Goal: Information Seeking & Learning: Learn about a topic

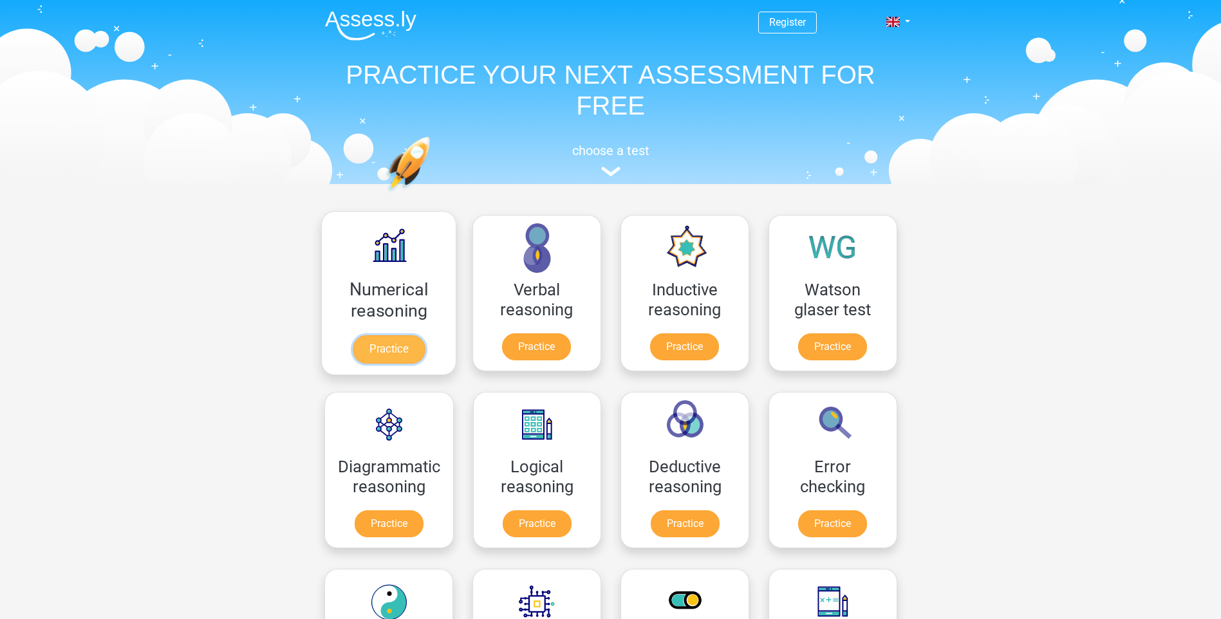
click at [388, 335] on link "Practice" at bounding box center [388, 349] width 72 height 28
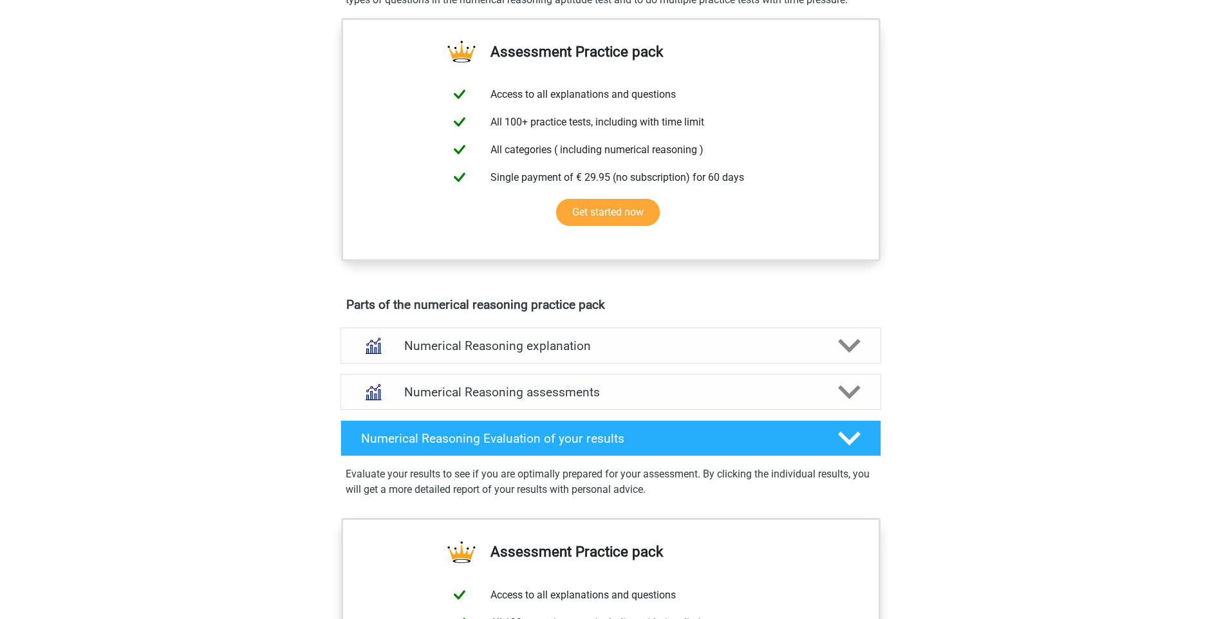
scroll to position [451, 0]
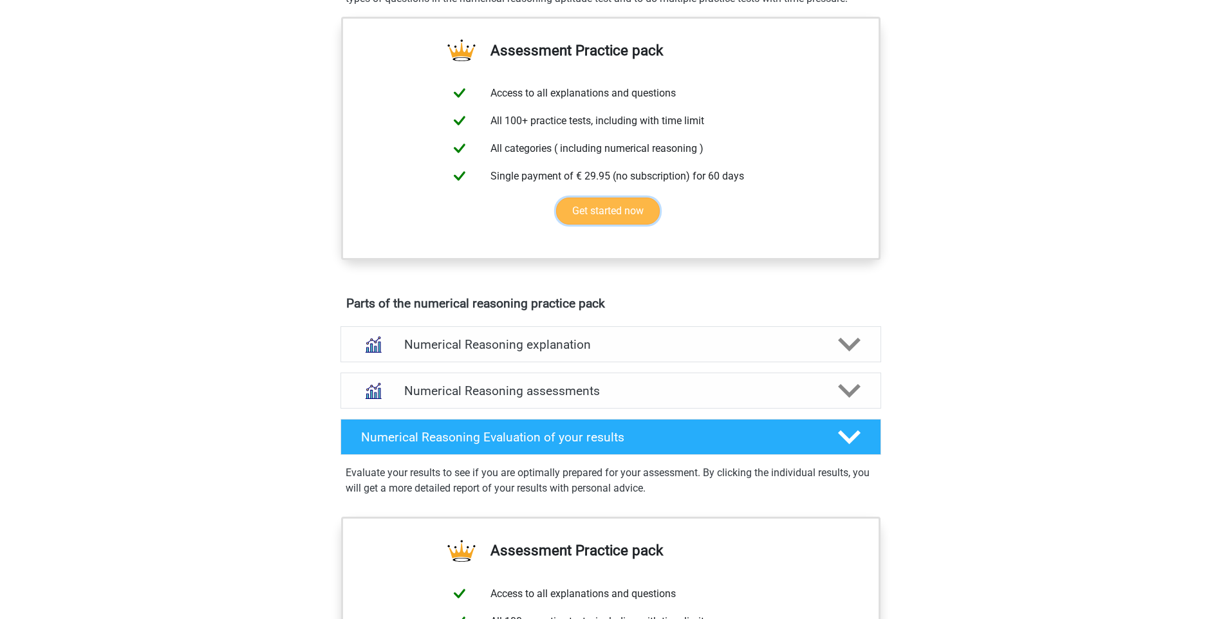
click at [597, 225] on link "Get started now" at bounding box center [608, 211] width 104 height 27
click at [563, 352] on h4 "Numerical Reasoning explanation" at bounding box center [610, 344] width 413 height 15
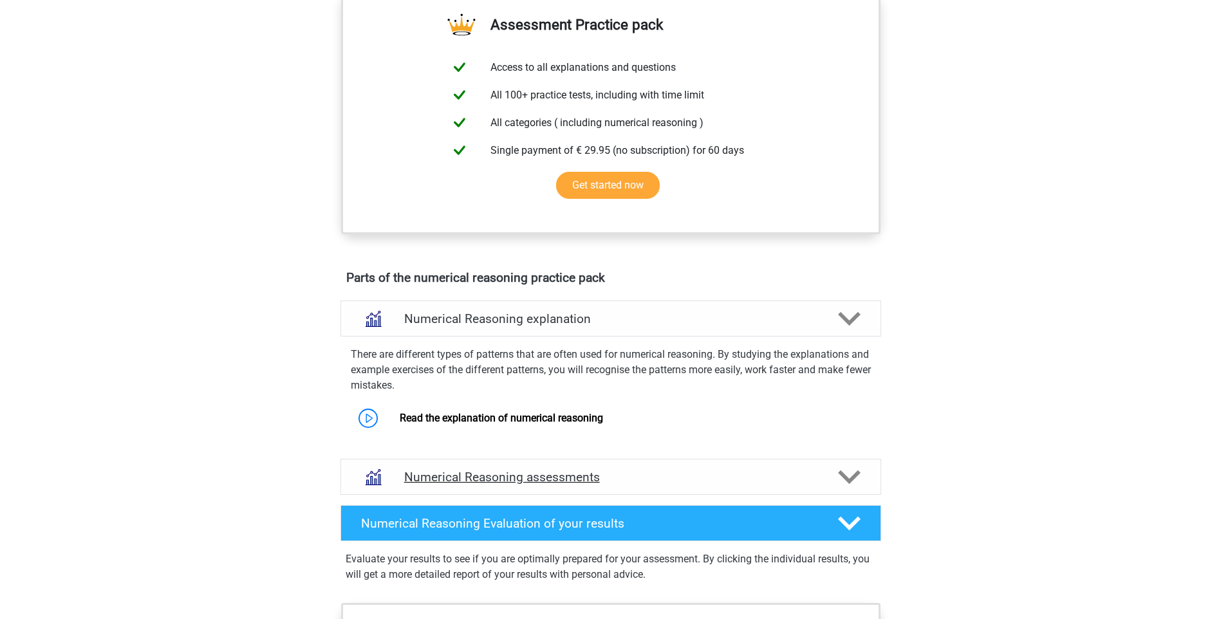
scroll to position [515, 0]
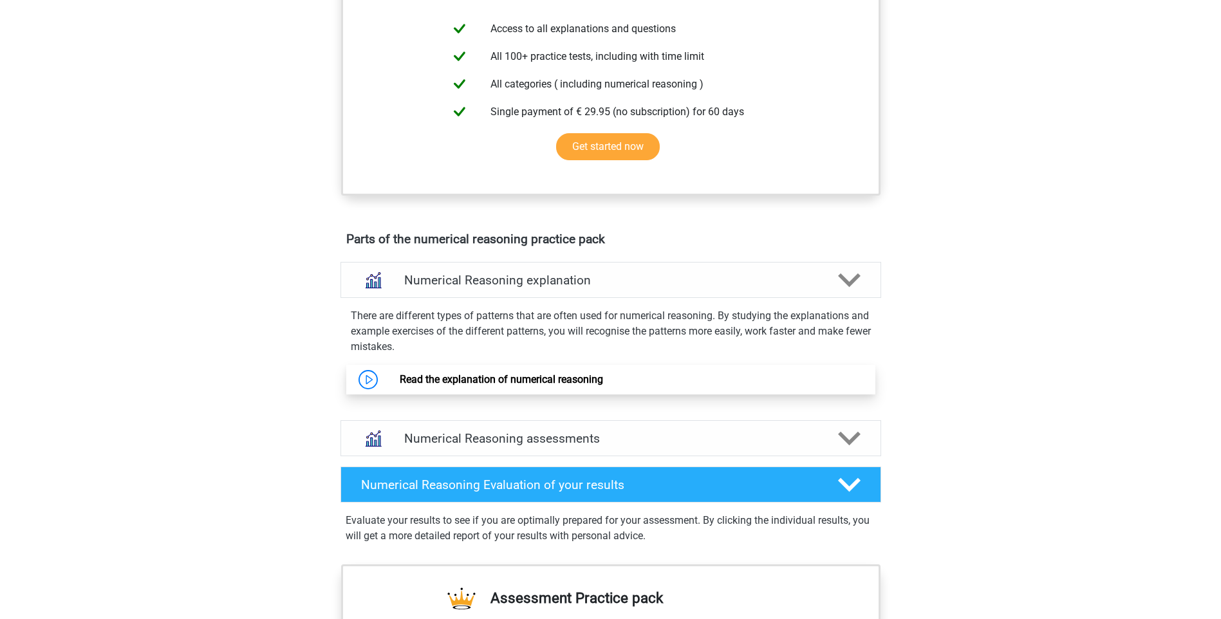
click at [521, 386] on link "Read the explanation of numerical reasoning" at bounding box center [501, 379] width 203 height 12
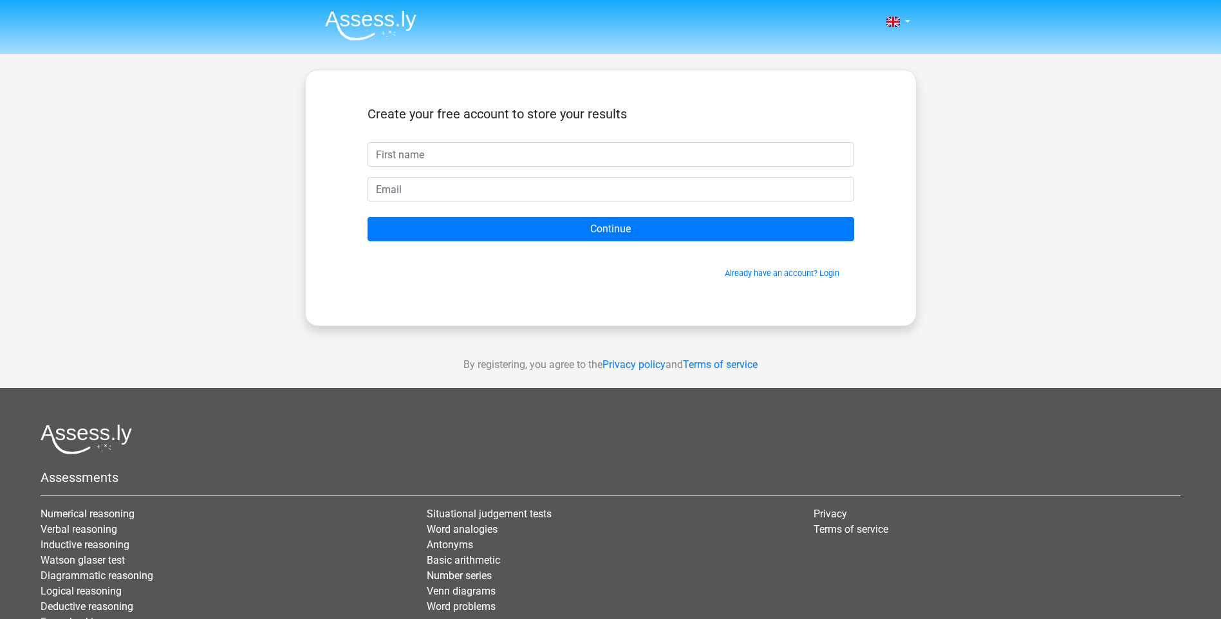
click at [982, 167] on div "Nederlands English" at bounding box center [610, 364] width 1221 height 728
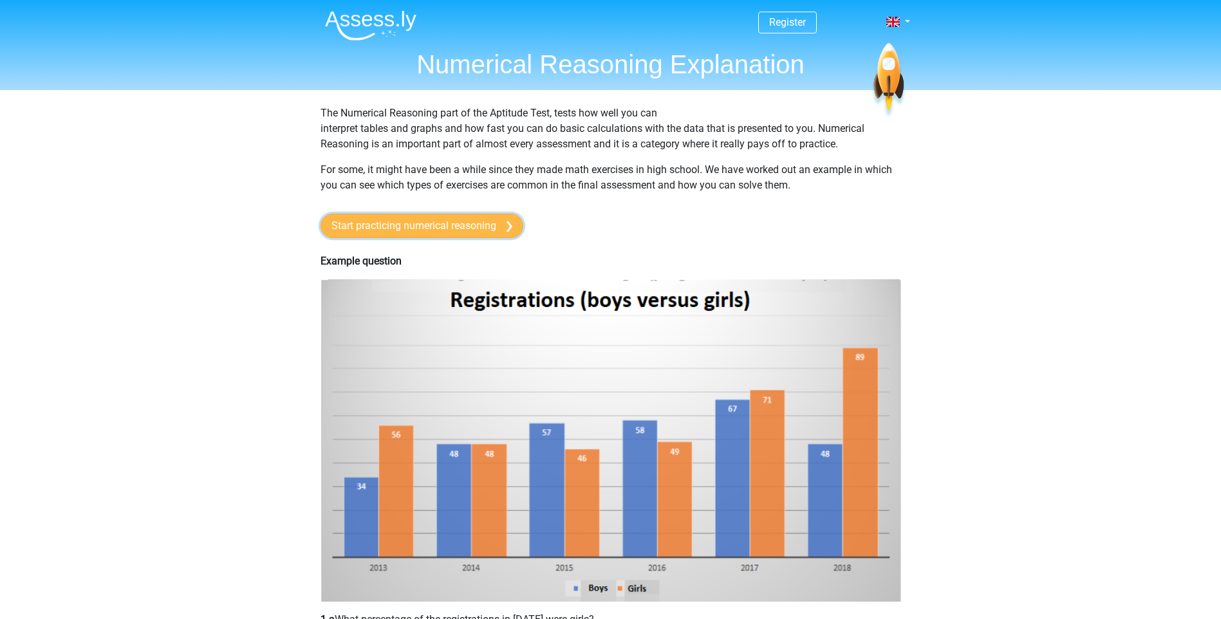
click at [432, 225] on link "Start practicing numerical reasoning" at bounding box center [422, 226] width 203 height 24
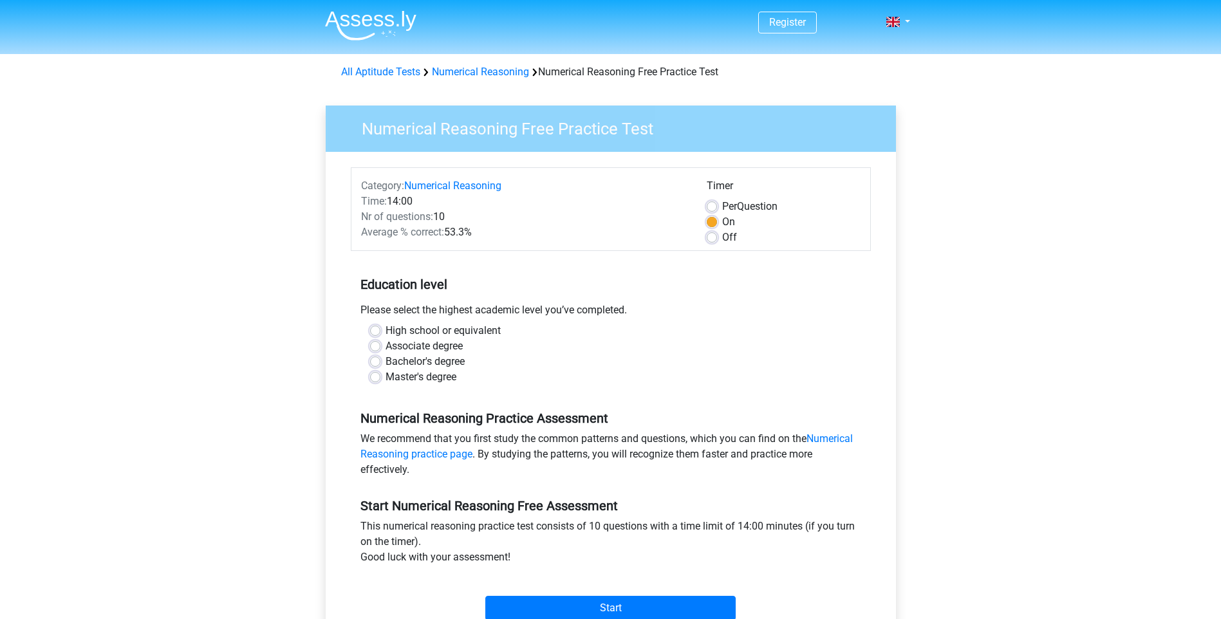
click at [386, 327] on label "High school or equivalent" at bounding box center [443, 330] width 115 height 15
click at [375, 327] on input "High school or equivalent" at bounding box center [375, 329] width 10 height 13
radio input "true"
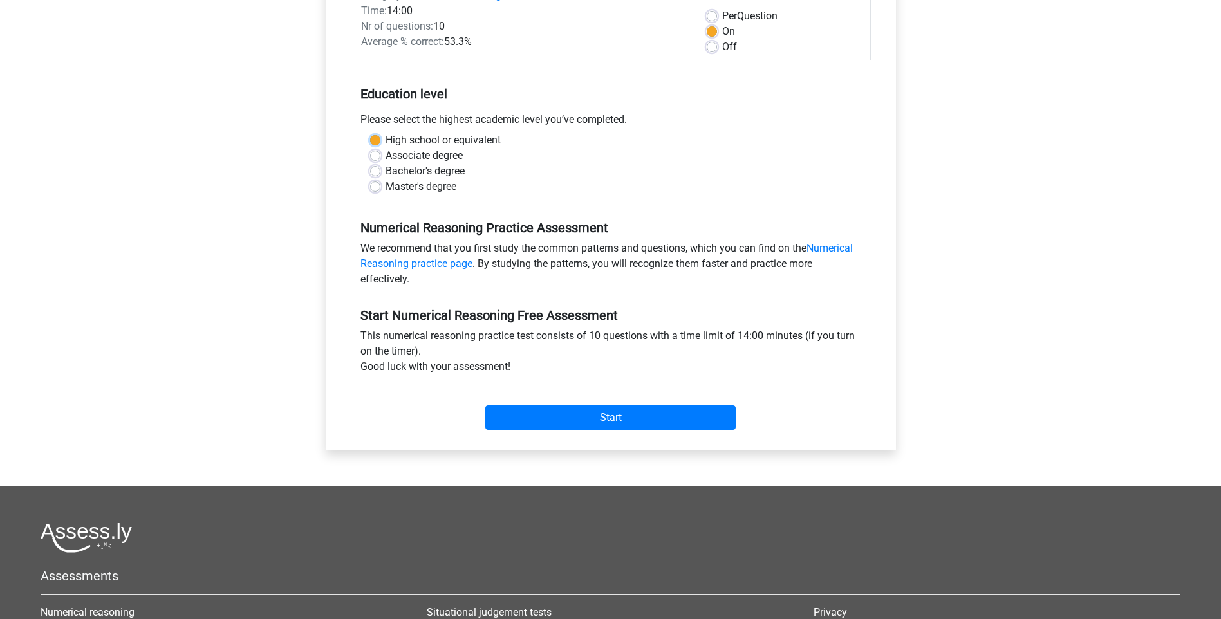
scroll to position [193, 0]
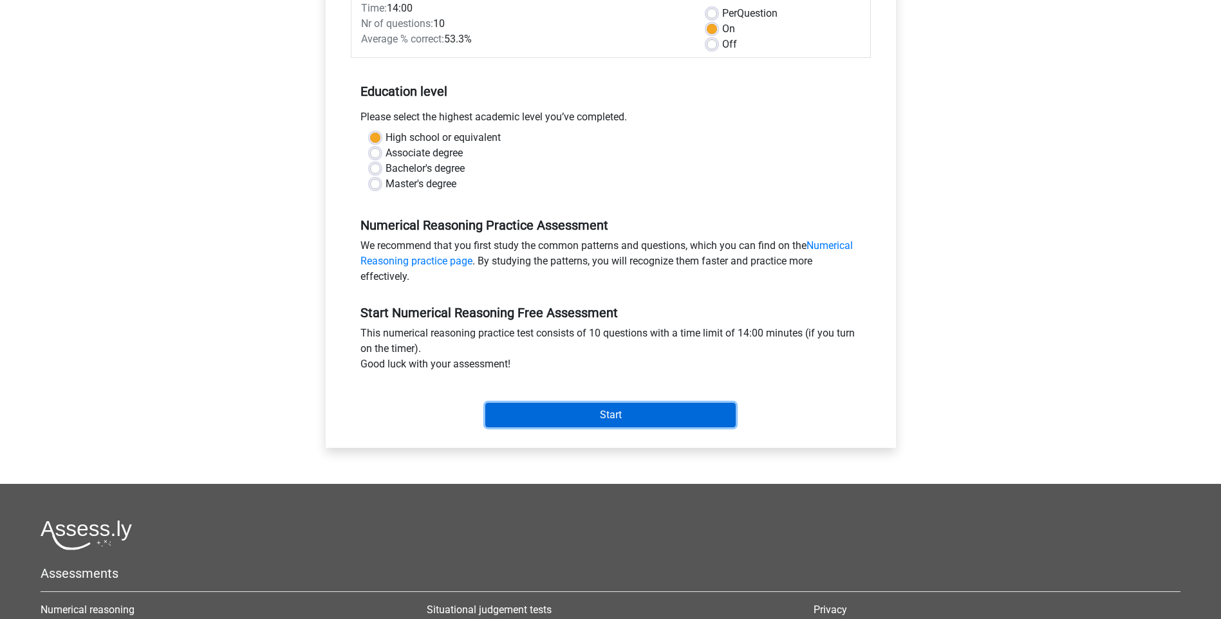
click at [543, 416] on input "Start" at bounding box center [610, 415] width 250 height 24
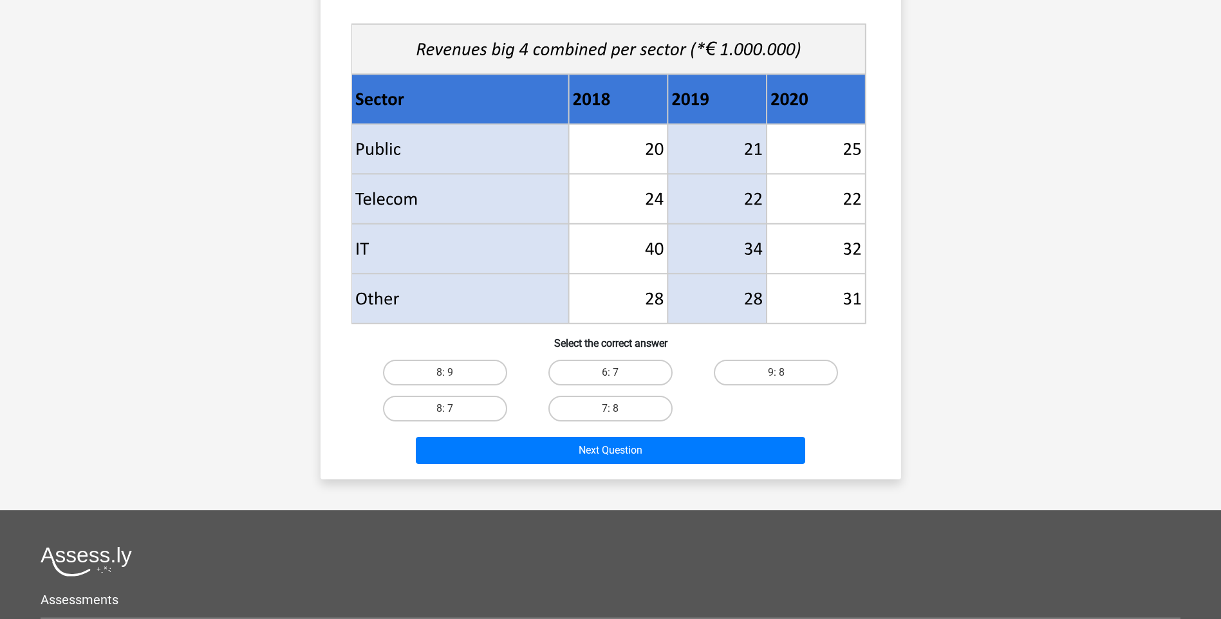
scroll to position [515, 0]
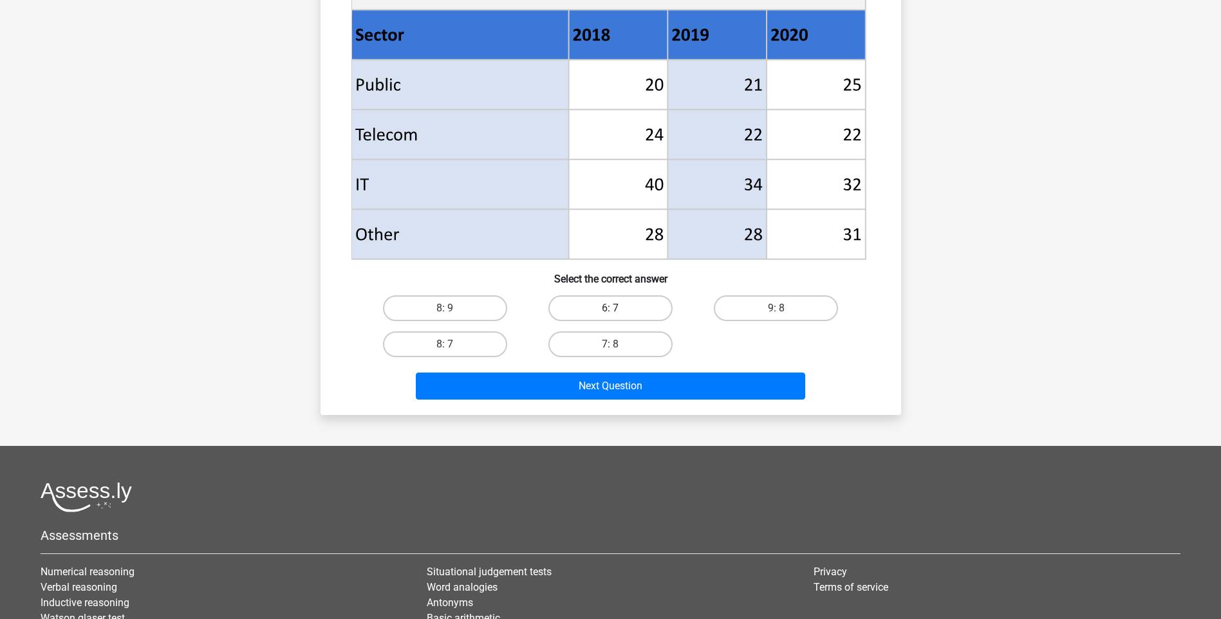
click at [602, 301] on label "6: 7" at bounding box center [610, 308] width 124 height 26
click at [610, 308] on input "6: 7" at bounding box center [614, 312] width 8 height 8
radio input "true"
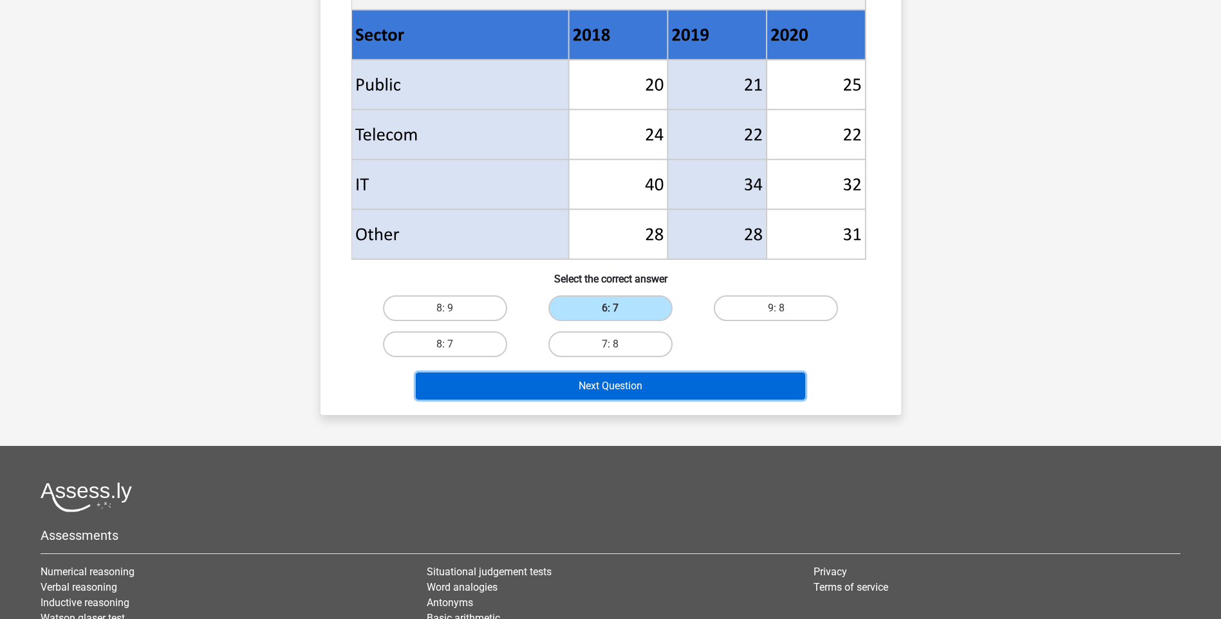
click at [595, 383] on button "Next Question" at bounding box center [610, 386] width 389 height 27
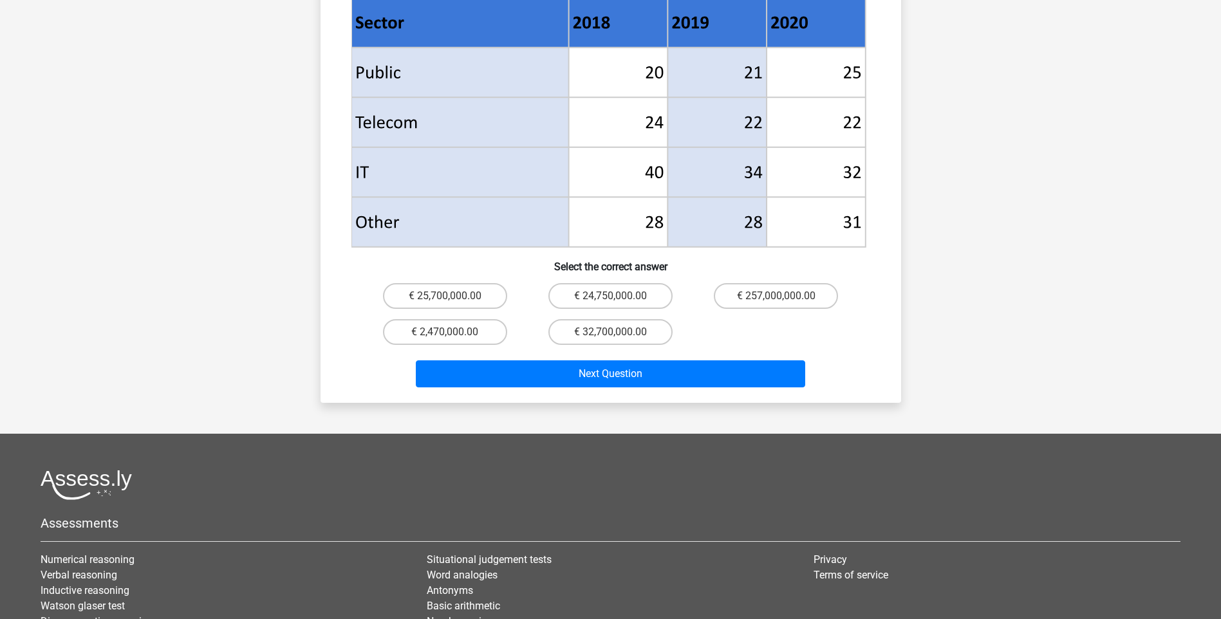
scroll to position [644, 0]
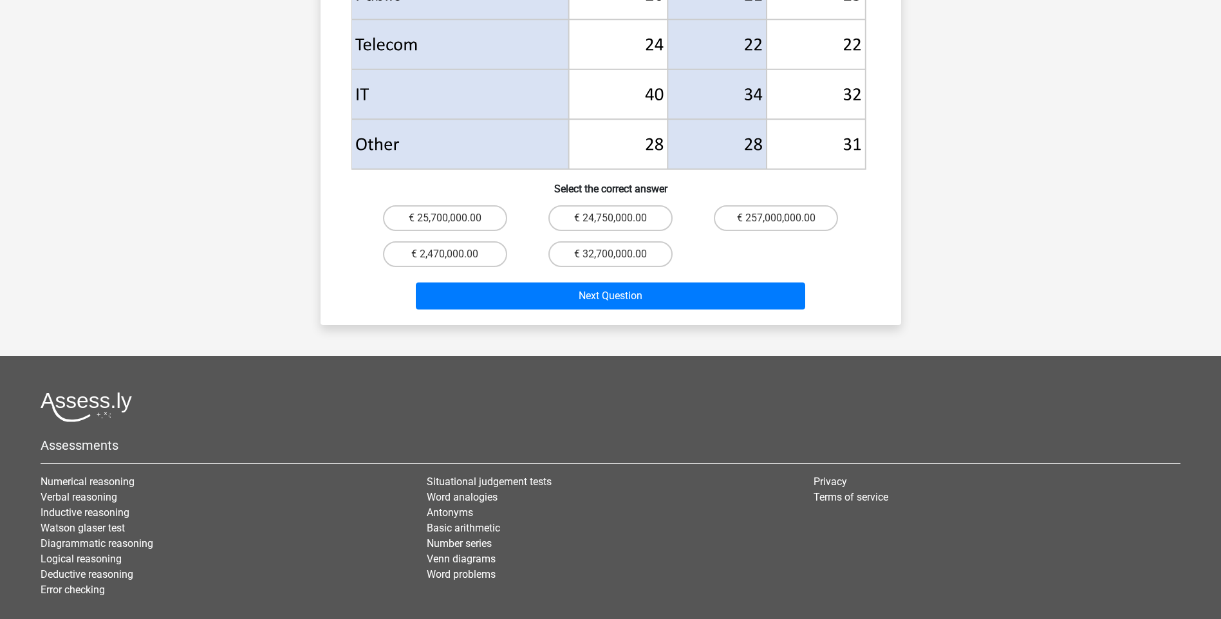
click at [450, 218] on input "€ 25,700,000.00" at bounding box center [449, 222] width 8 height 8
radio input "true"
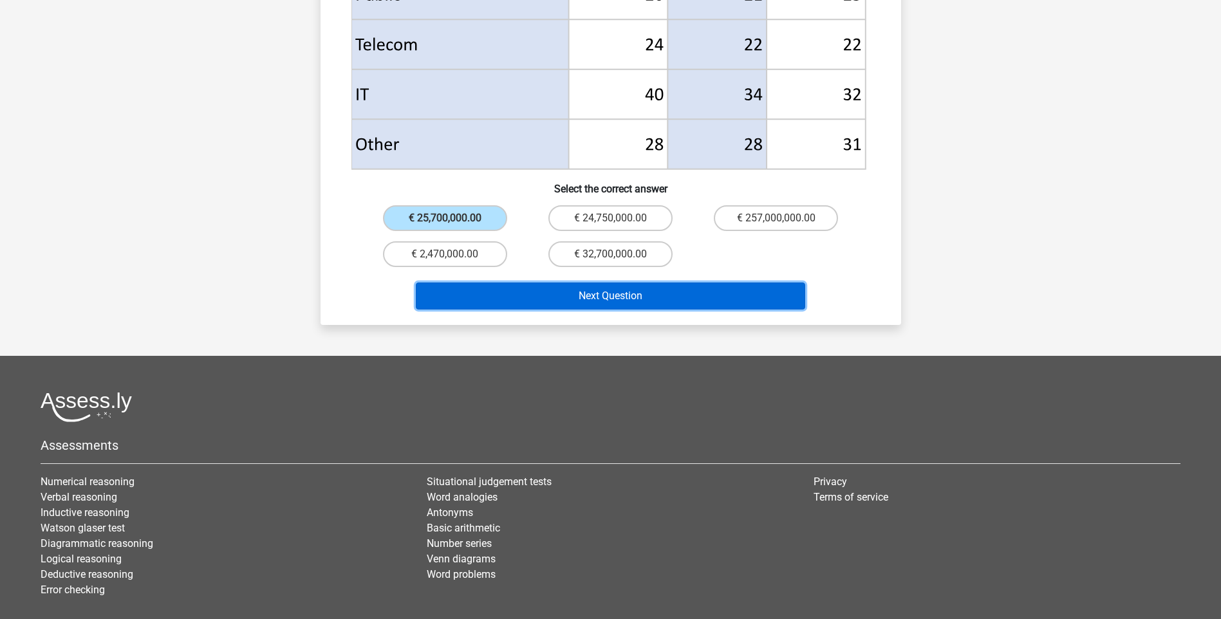
click at [591, 283] on button "Next Question" at bounding box center [610, 296] width 389 height 27
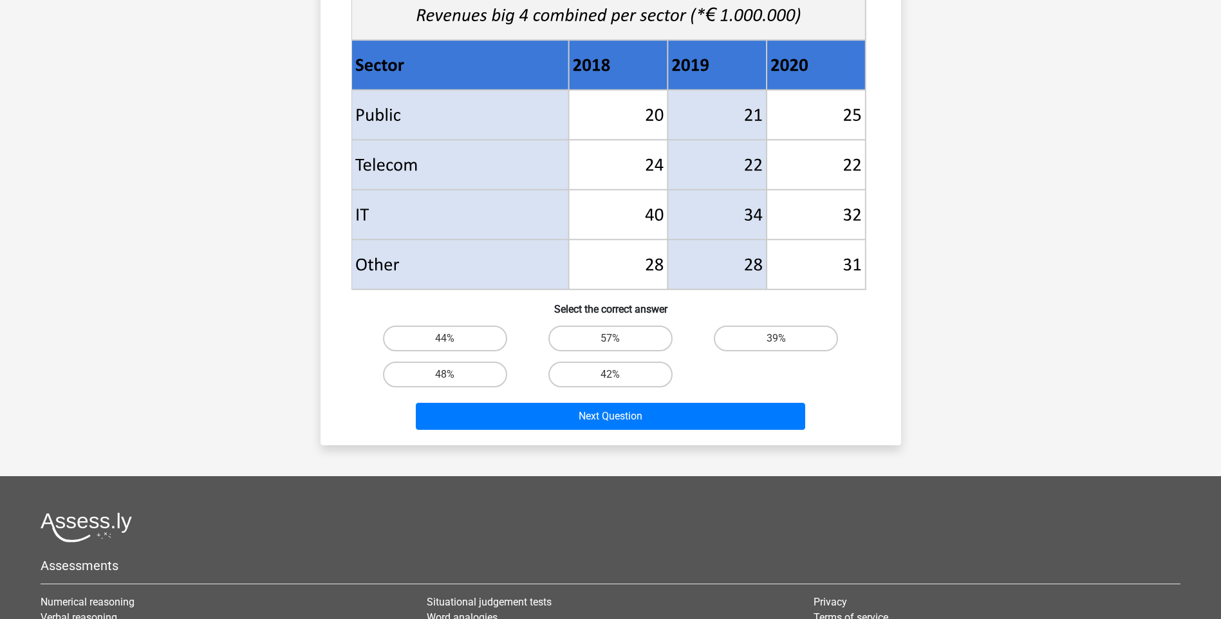
scroll to position [515, 0]
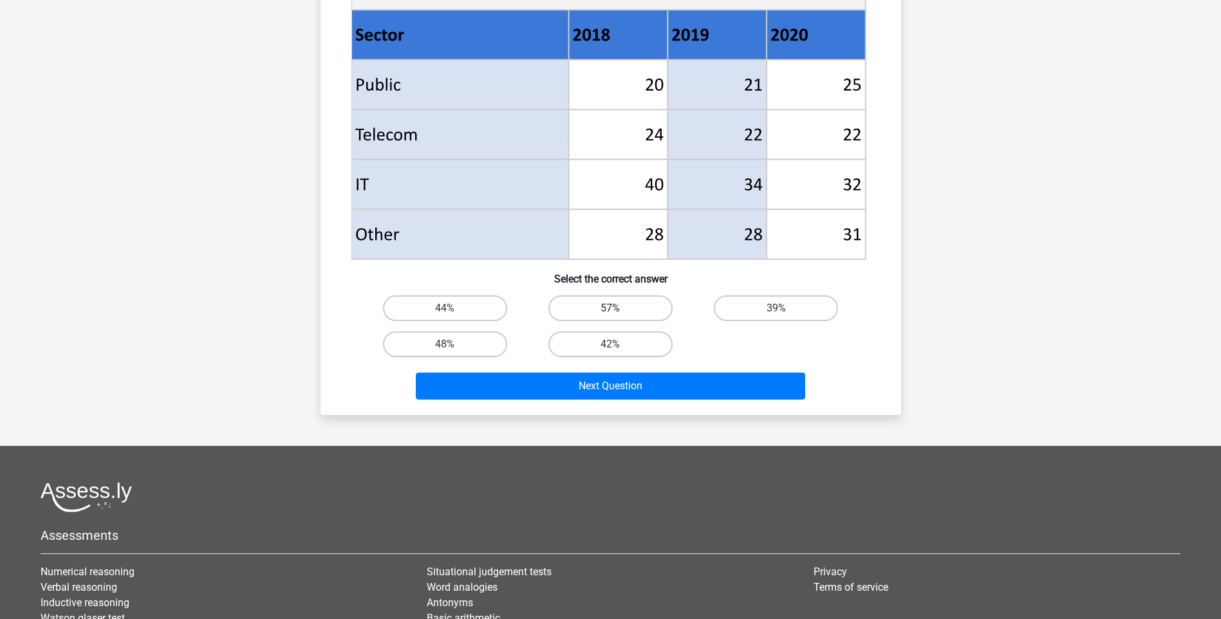
click at [588, 312] on label "57%" at bounding box center [610, 308] width 124 height 26
click at [610, 312] on input "57%" at bounding box center [614, 312] width 8 height 8
radio input "true"
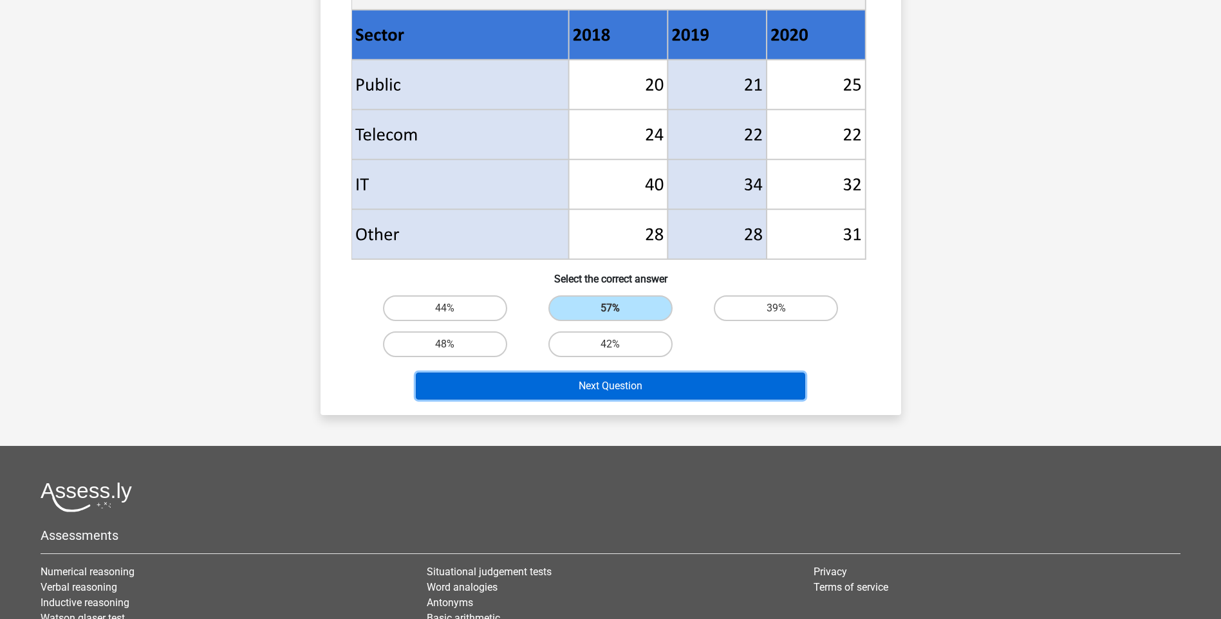
click at [590, 395] on button "Next Question" at bounding box center [610, 386] width 389 height 27
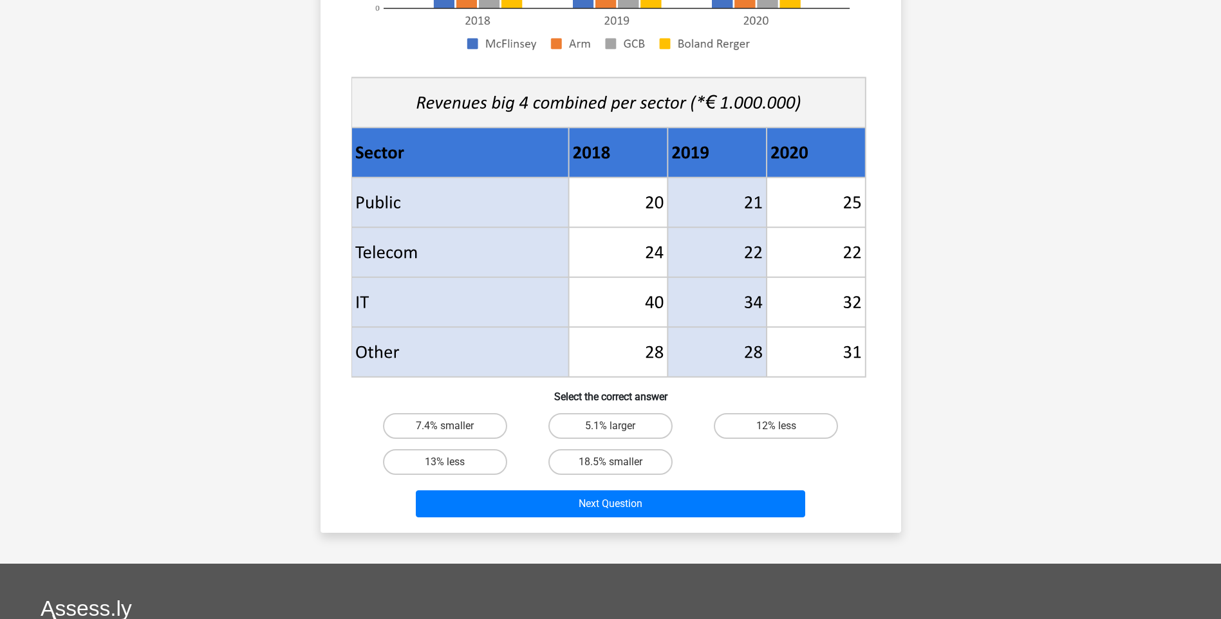
scroll to position [579, 0]
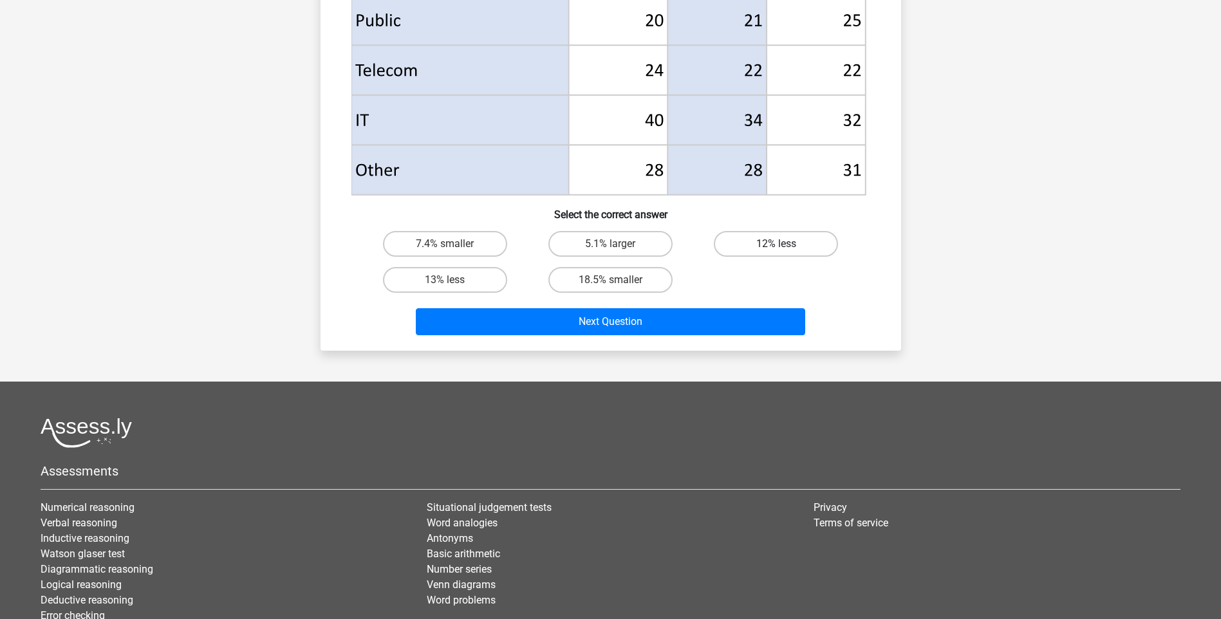
click at [761, 244] on label "12% less" at bounding box center [776, 244] width 124 height 26
click at [776, 244] on input "12% less" at bounding box center [780, 248] width 8 height 8
radio input "true"
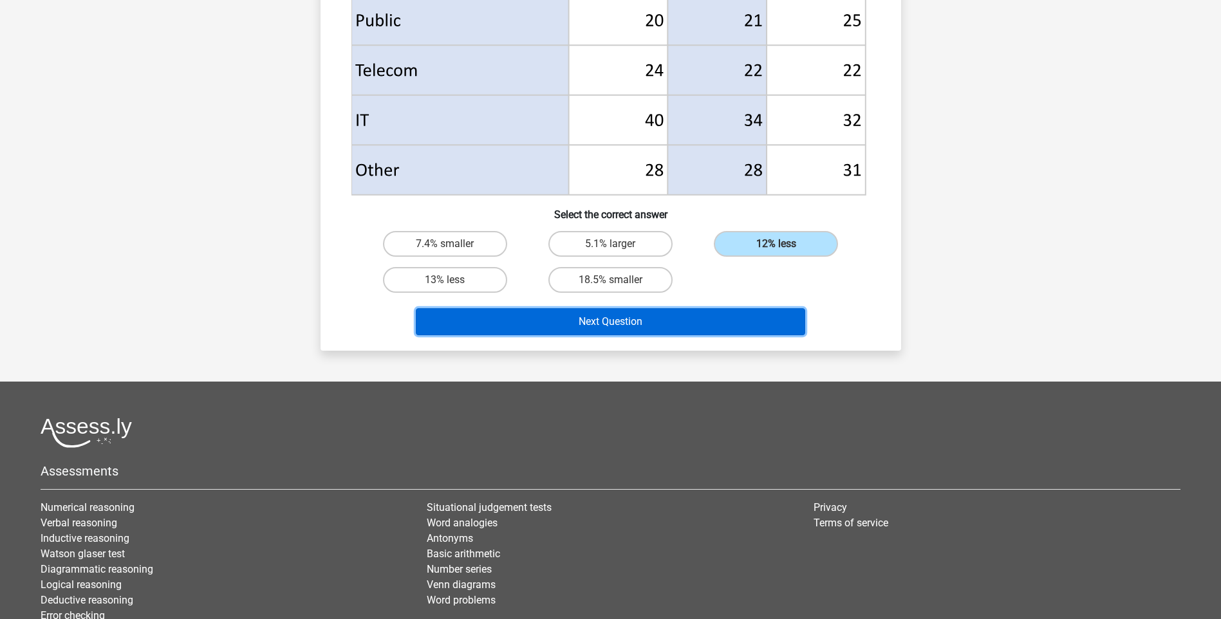
click at [628, 320] on button "Next Question" at bounding box center [610, 321] width 389 height 27
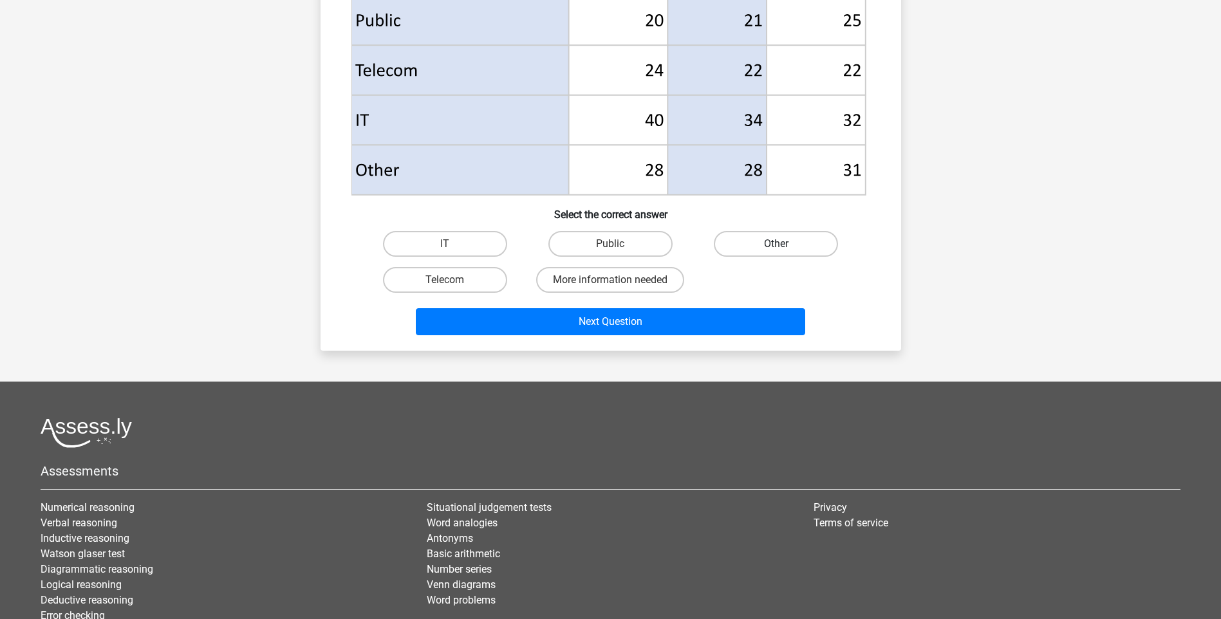
click at [772, 238] on label "Other" at bounding box center [776, 244] width 124 height 26
click at [776, 244] on input "Other" at bounding box center [780, 248] width 8 height 8
radio input "true"
click at [460, 237] on label "IT" at bounding box center [445, 244] width 124 height 26
click at [453, 244] on input "IT" at bounding box center [449, 248] width 8 height 8
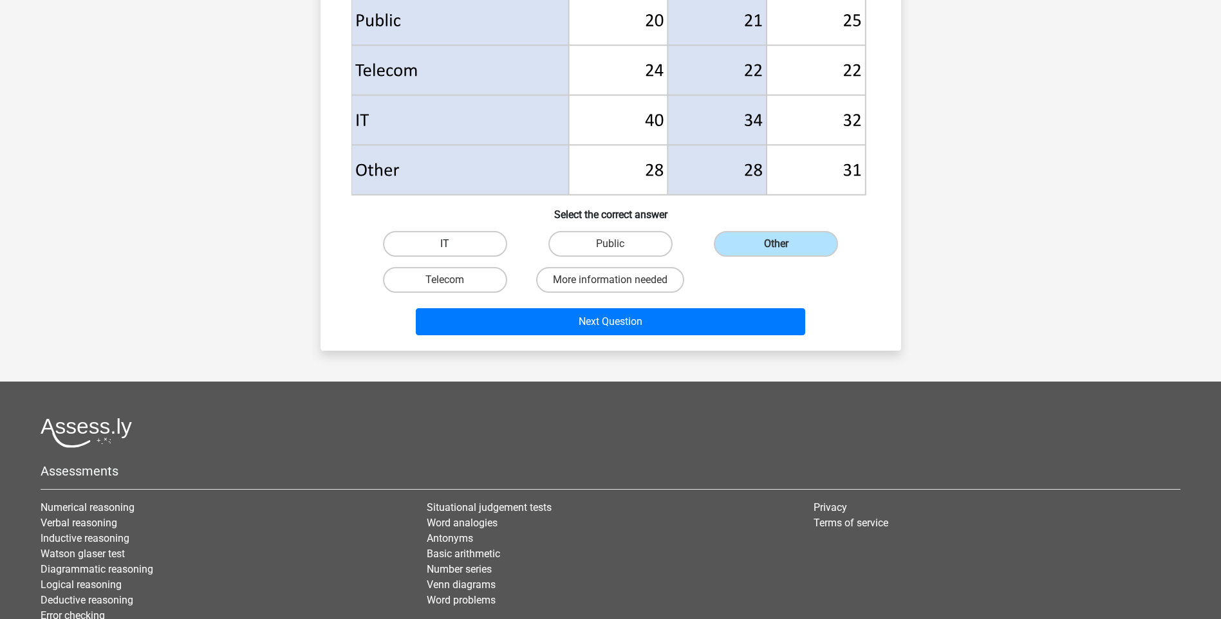
radio input "true"
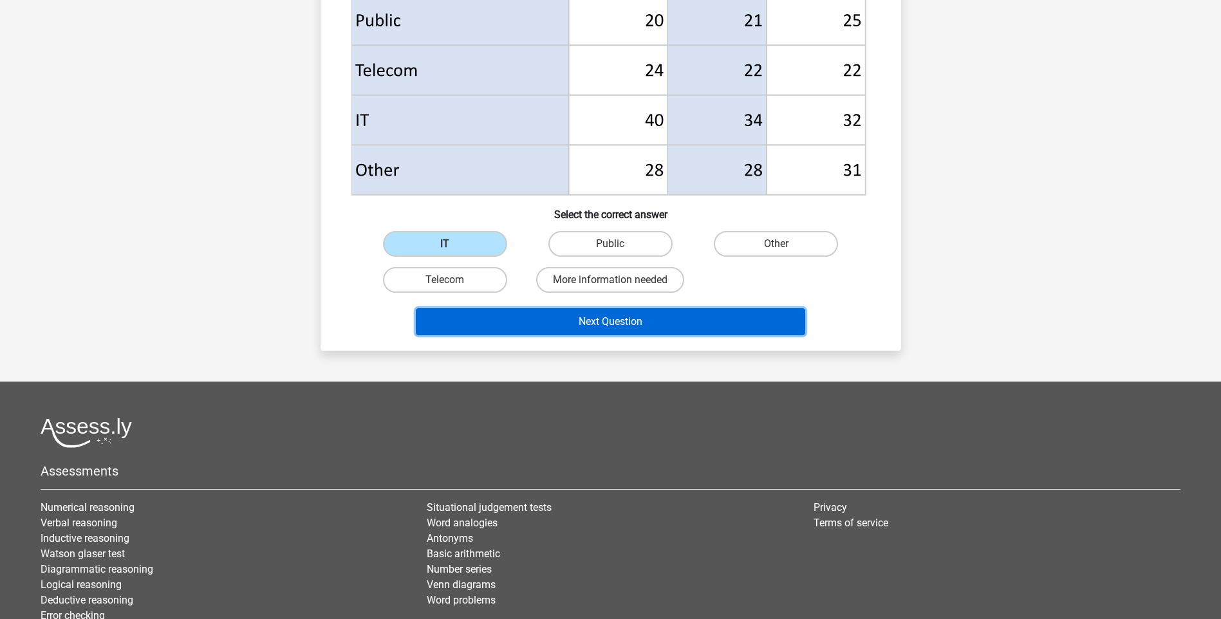
click at [576, 328] on button "Next Question" at bounding box center [610, 321] width 389 height 27
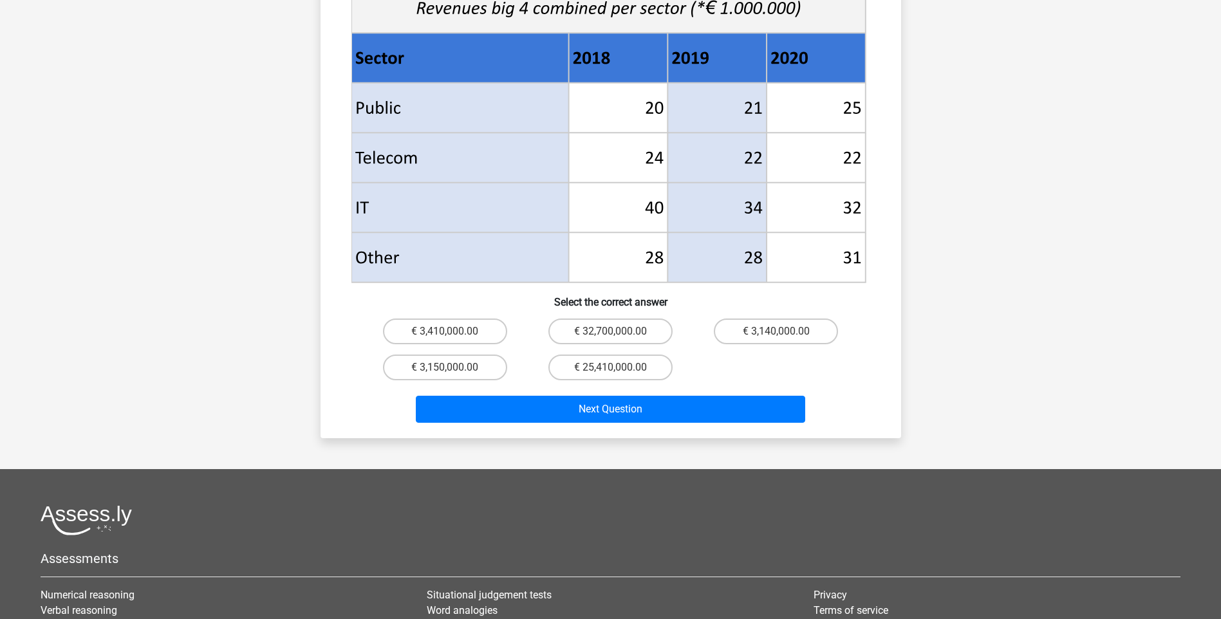
scroll to position [515, 0]
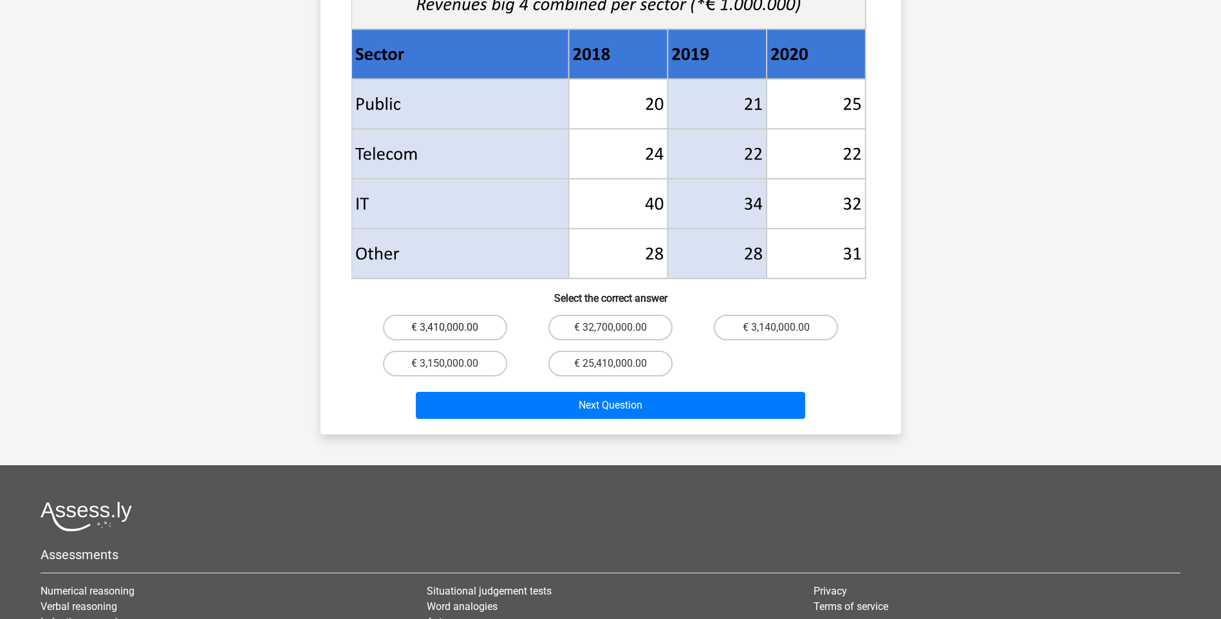
click at [471, 315] on label "€ 3,410,000.00" at bounding box center [445, 328] width 124 height 26
click at [453, 328] on input "€ 3,410,000.00" at bounding box center [449, 332] width 8 height 8
radio input "true"
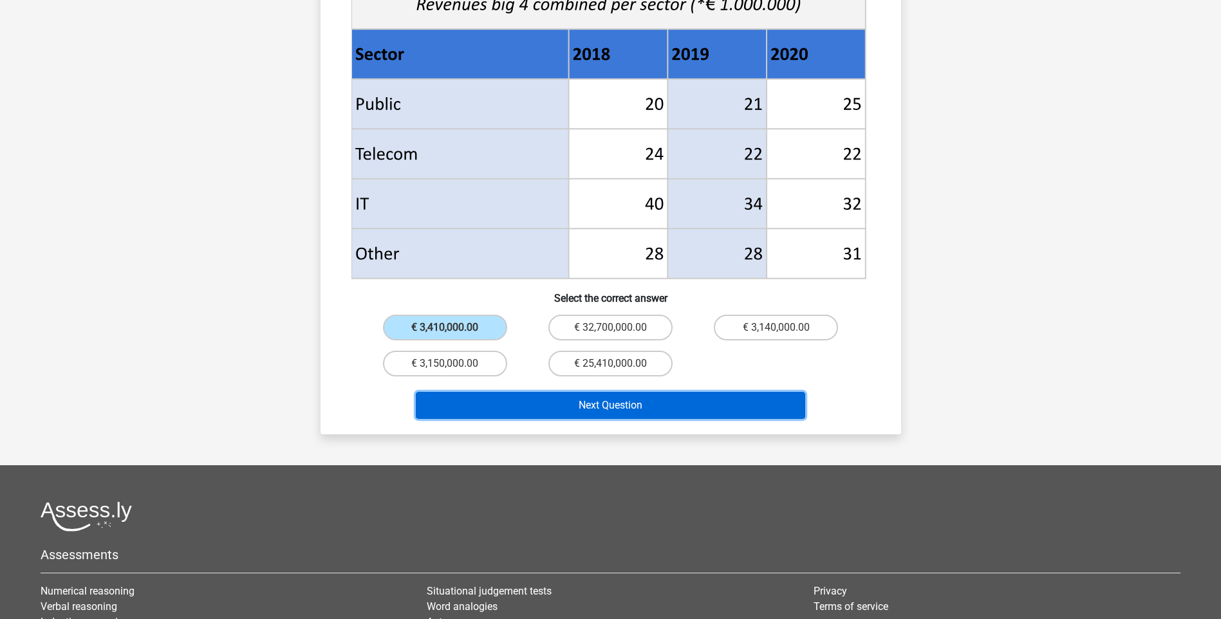
click at [544, 392] on button "Next Question" at bounding box center [610, 405] width 389 height 27
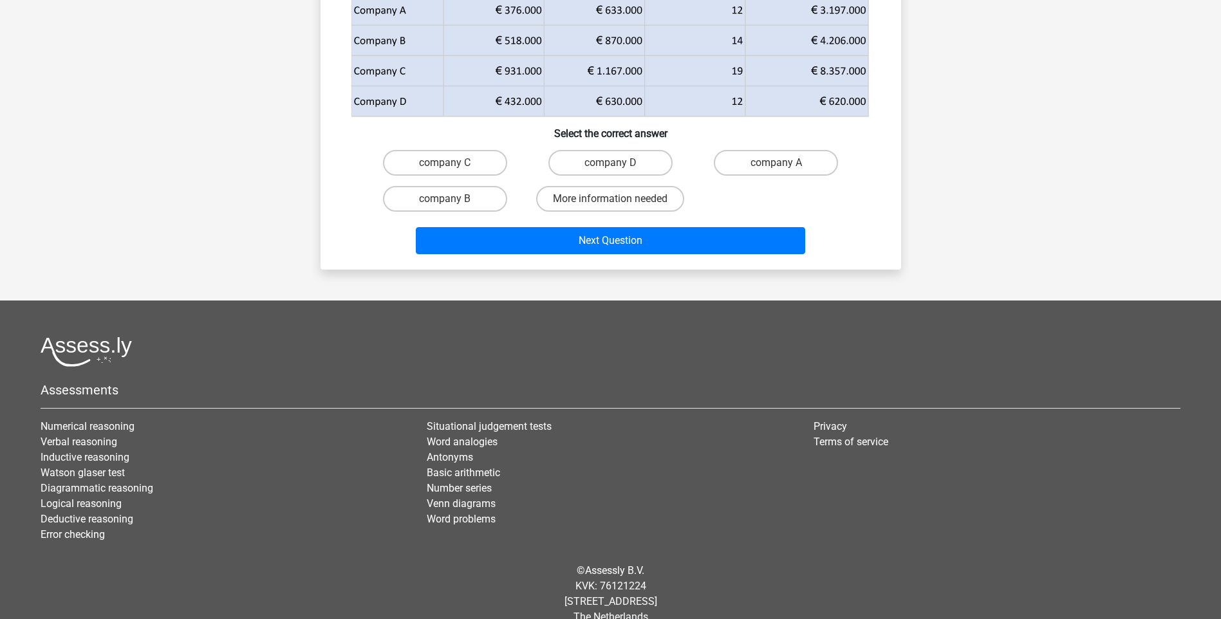
scroll to position [64, 0]
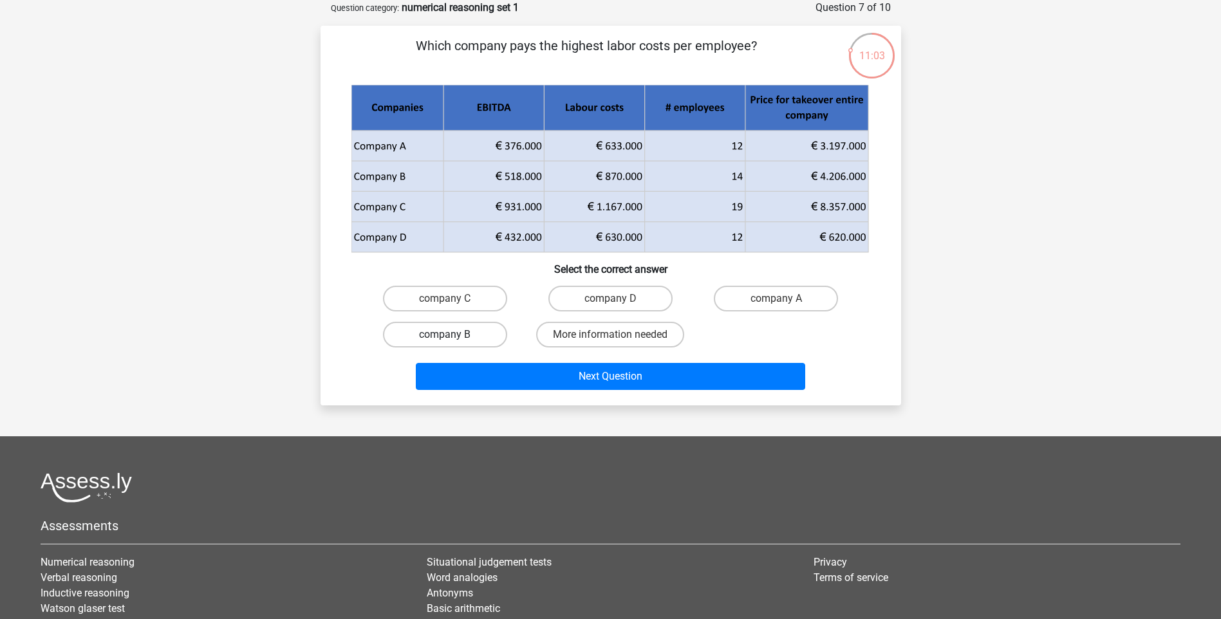
click at [455, 335] on label "company B" at bounding box center [445, 335] width 124 height 26
click at [453, 335] on input "company B" at bounding box center [449, 339] width 8 height 8
radio input "true"
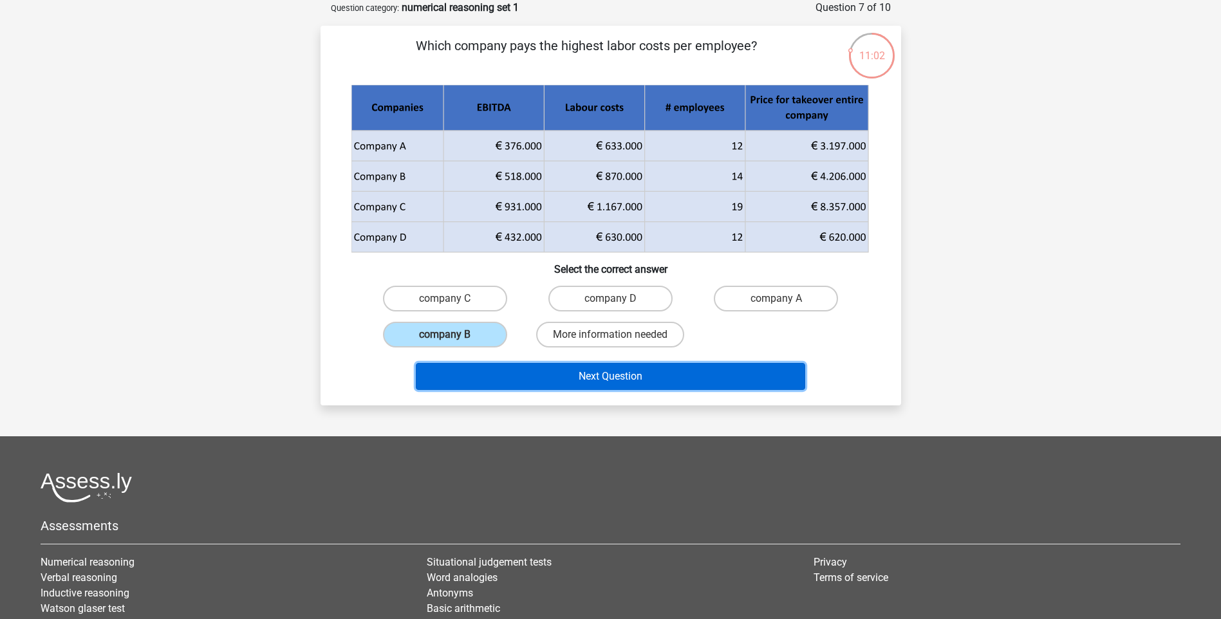
click at [463, 366] on button "Next Question" at bounding box center [610, 376] width 389 height 27
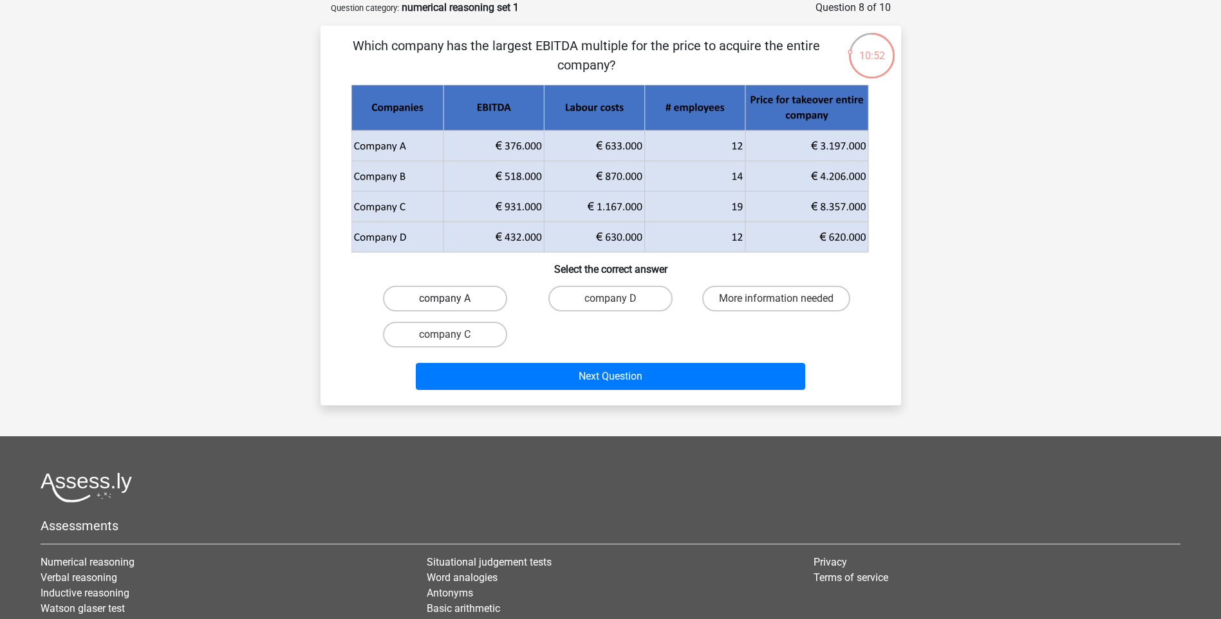
click at [462, 296] on label "company A" at bounding box center [445, 299] width 124 height 26
click at [453, 299] on input "company A" at bounding box center [449, 303] width 8 height 8
radio input "true"
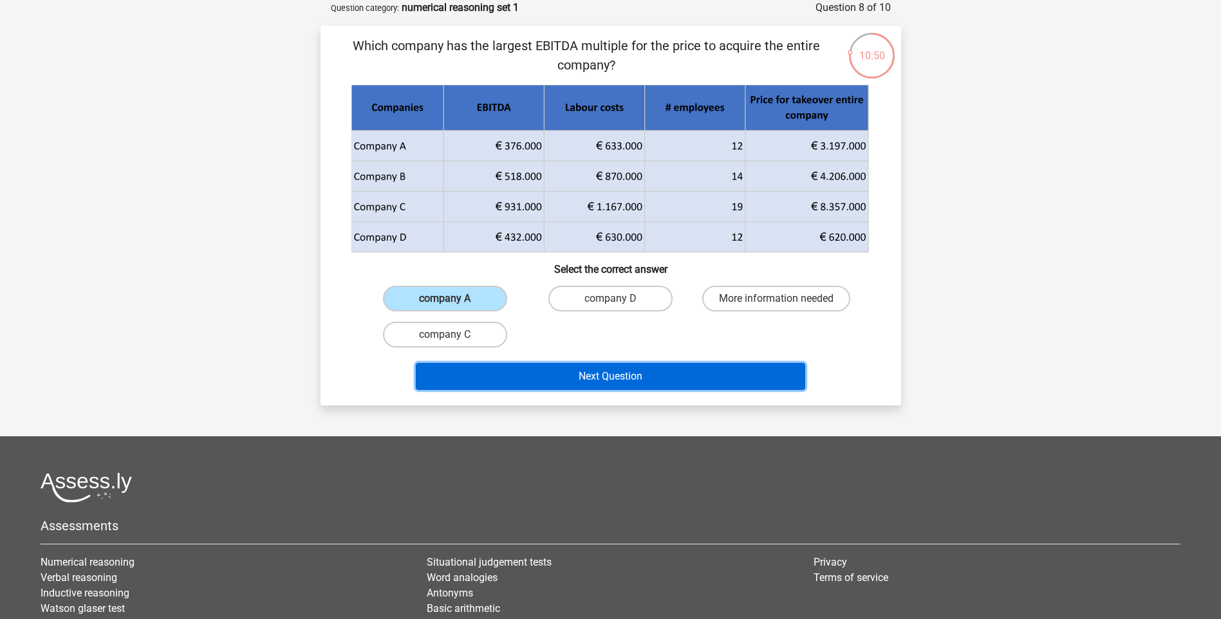
click at [519, 386] on button "Next Question" at bounding box center [610, 376] width 389 height 27
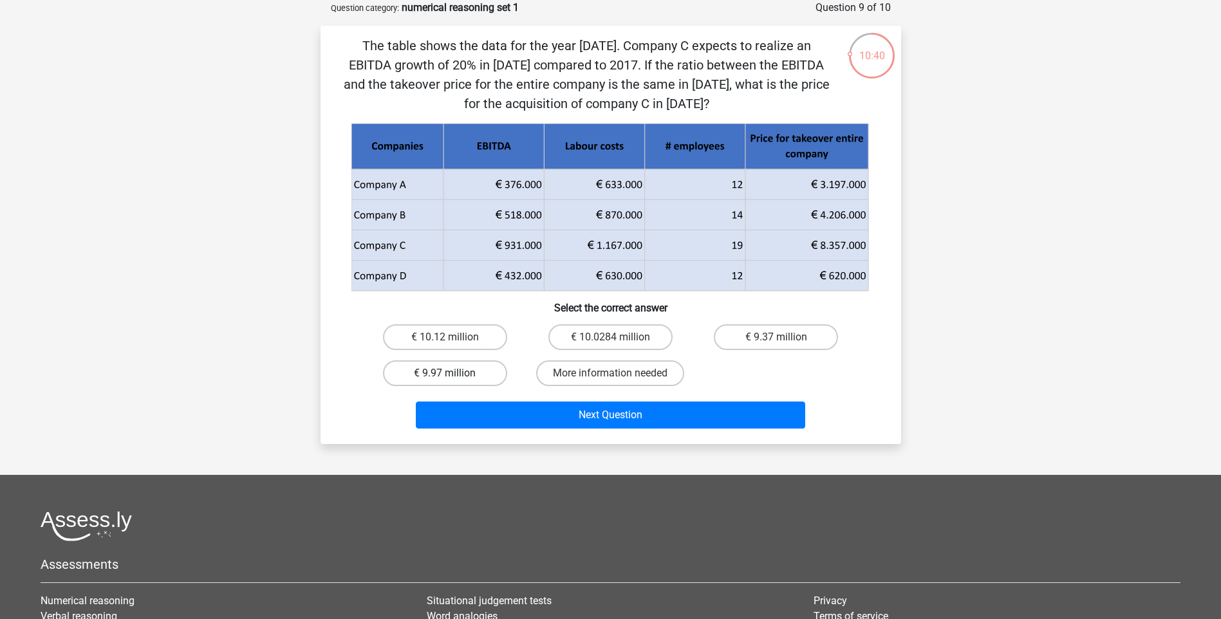
click at [472, 376] on label "€ 9.97 million" at bounding box center [445, 373] width 124 height 26
click at [453, 376] on input "€ 9.97 million" at bounding box center [449, 377] width 8 height 8
radio input "true"
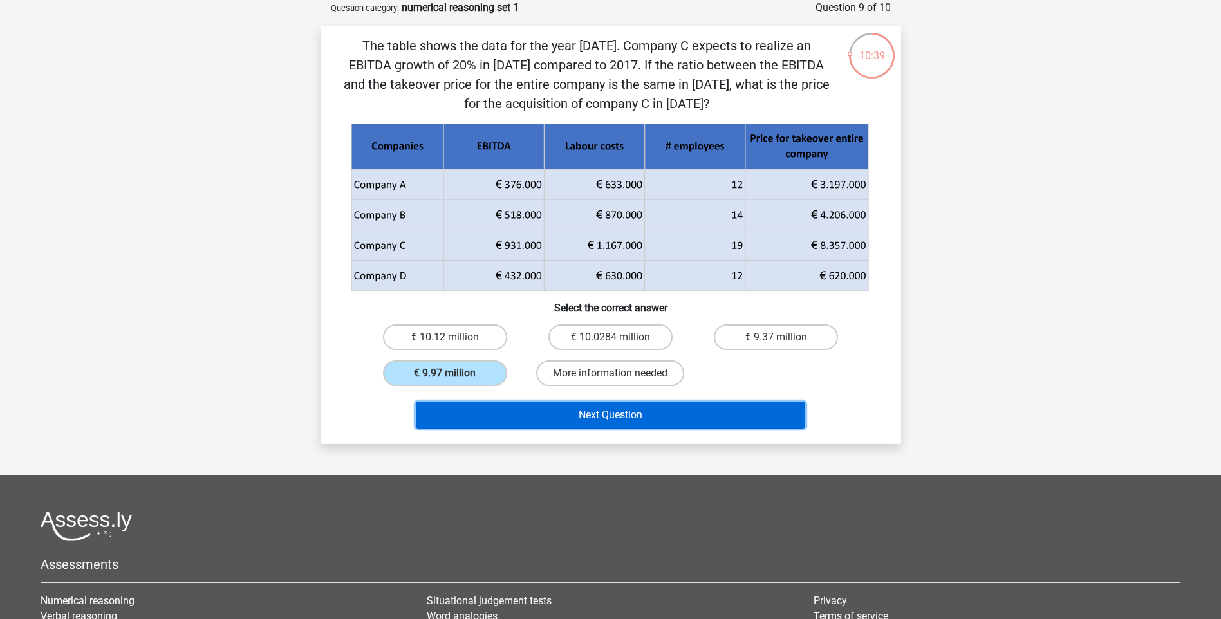
click at [500, 421] on button "Next Question" at bounding box center [610, 415] width 389 height 27
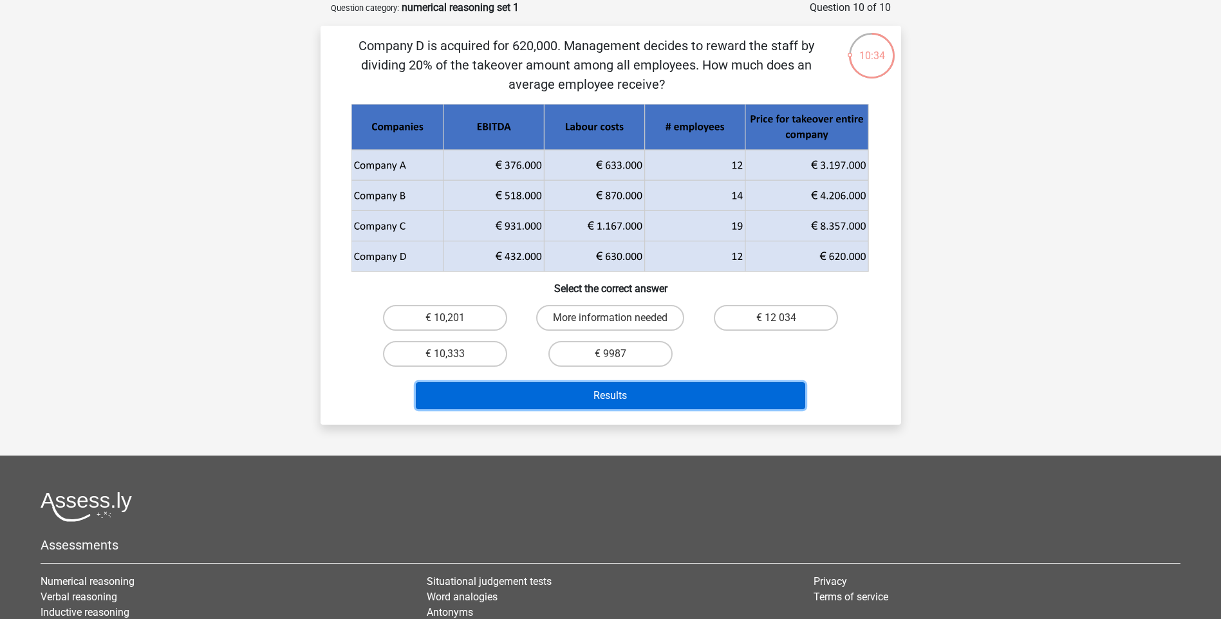
click at [604, 392] on button "Results" at bounding box center [610, 395] width 389 height 27
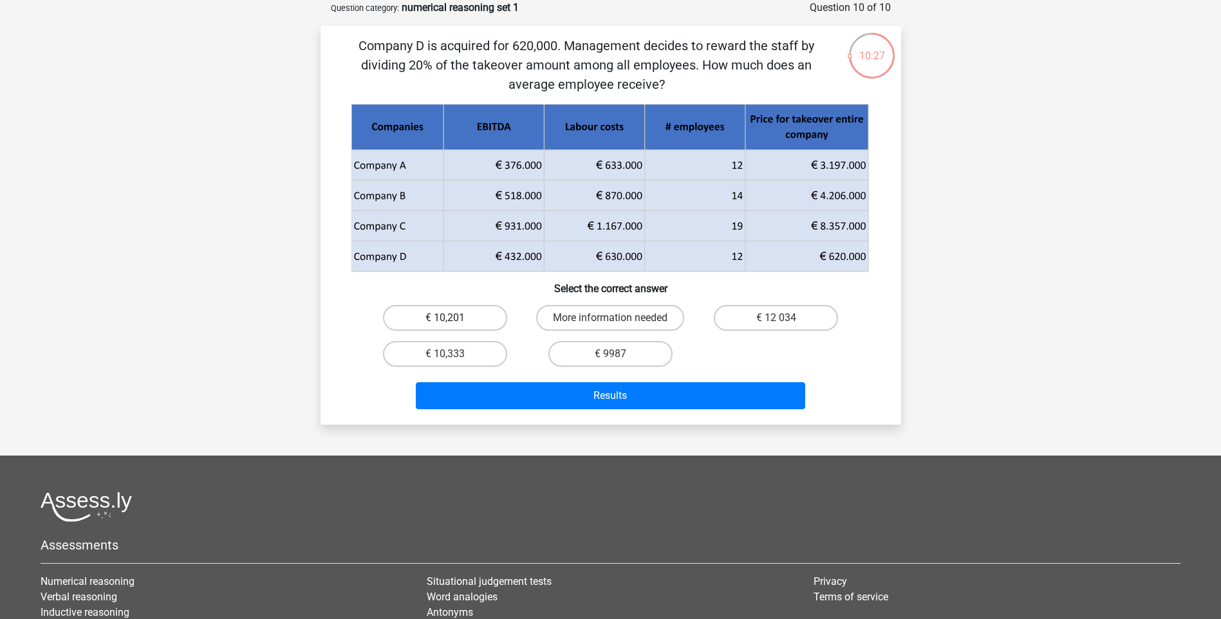
click at [456, 320] on label "€ 10,201" at bounding box center [445, 318] width 124 height 26
click at [453, 320] on input "€ 10,201" at bounding box center [449, 322] width 8 height 8
radio input "true"
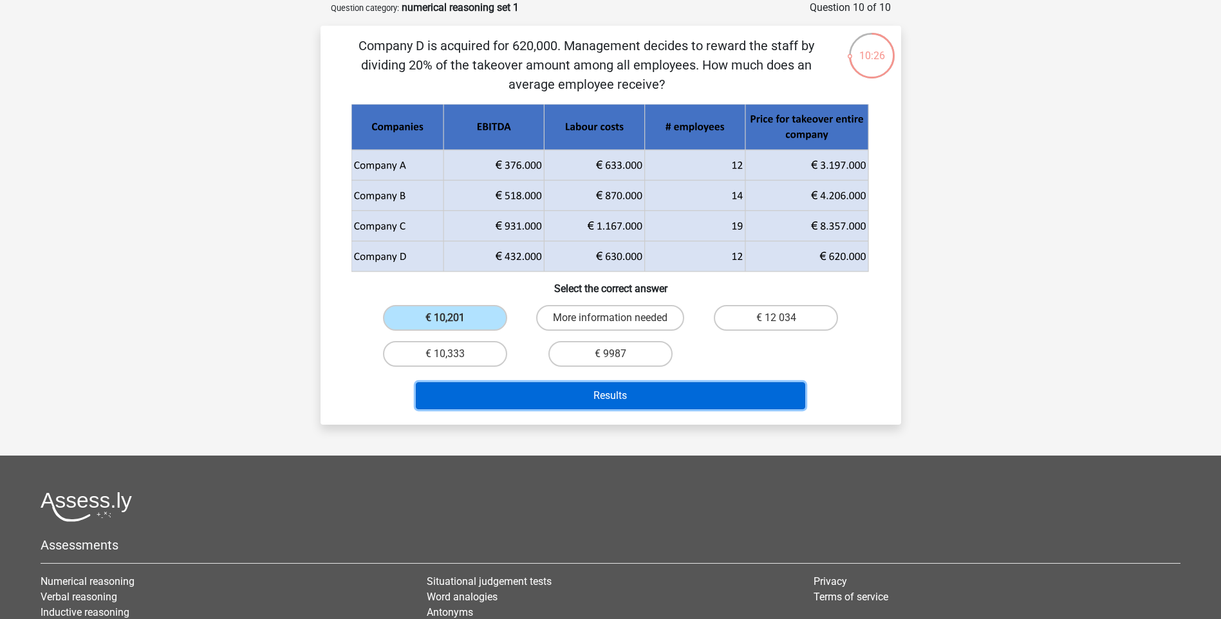
click at [523, 389] on button "Results" at bounding box center [610, 395] width 389 height 27
click at [503, 393] on button "Results" at bounding box center [610, 395] width 389 height 27
click at [503, 395] on button "Results" at bounding box center [610, 395] width 389 height 27
click at [503, 393] on button "Results" at bounding box center [610, 395] width 389 height 27
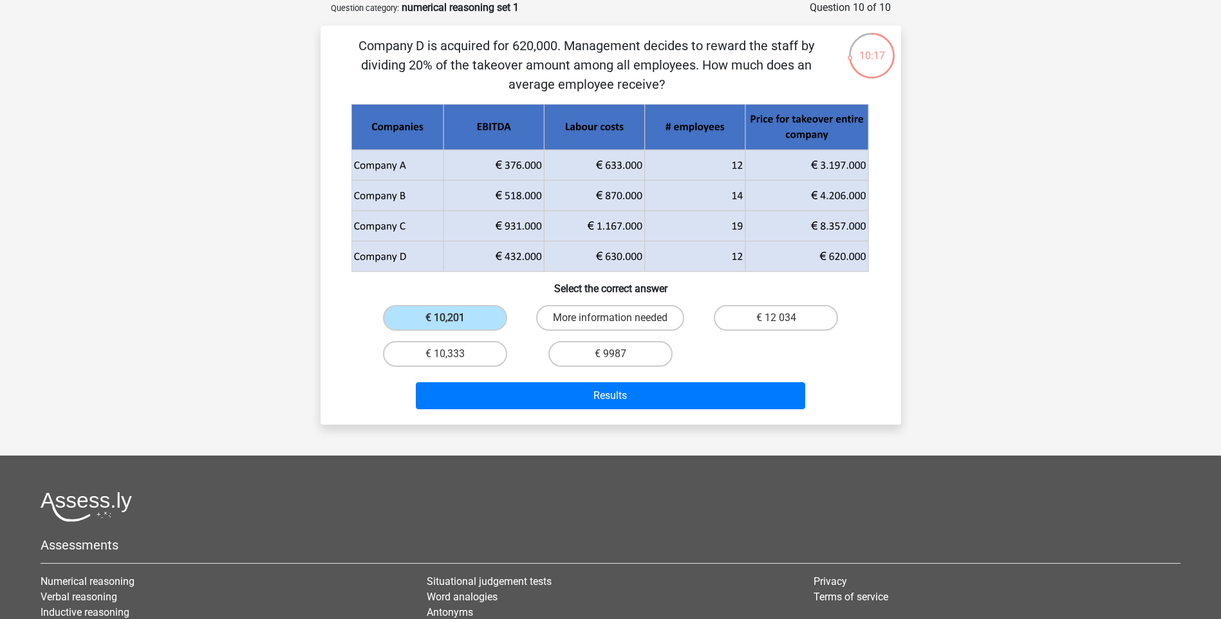
click at [450, 360] on input "€ 10,333" at bounding box center [449, 358] width 8 height 8
radio input "true"
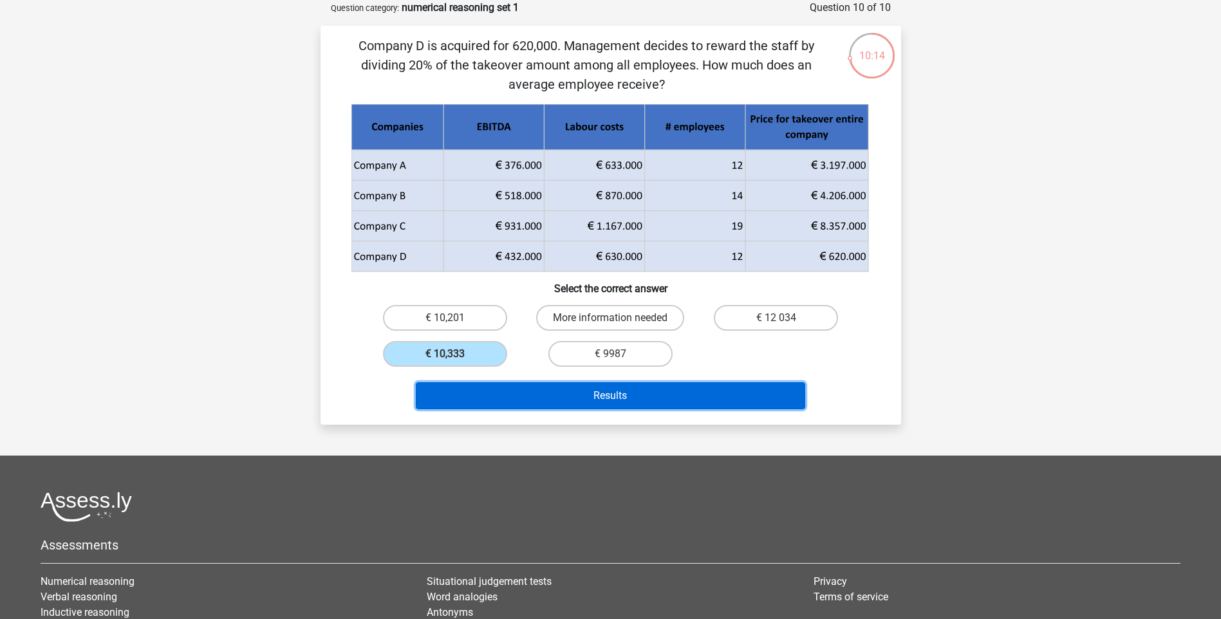
click at [616, 398] on button "Results" at bounding box center [610, 395] width 389 height 27
